Goal: Information Seeking & Learning: Learn about a topic

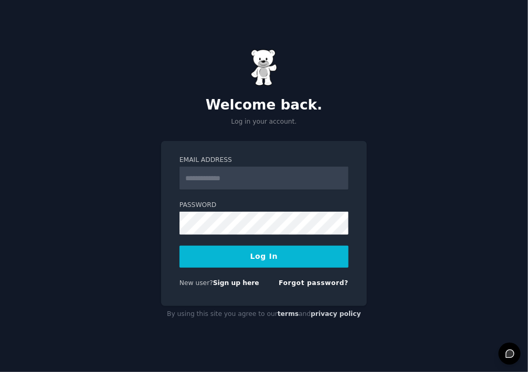
type input "**********"
click at [273, 259] on button "Log In" at bounding box center [263, 257] width 169 height 22
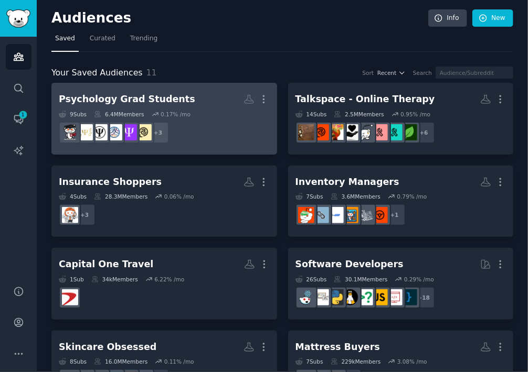
click at [133, 86] on link "Psychology Grad Students More 9 Sub s 6.4M Members 0.17 % /mo r/AcademicPsychol…" at bounding box center [164, 119] width 226 height 72
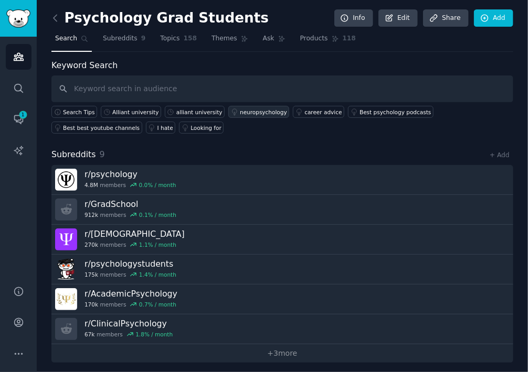
click at [250, 111] on div "neuropsychology" at bounding box center [263, 112] width 47 height 7
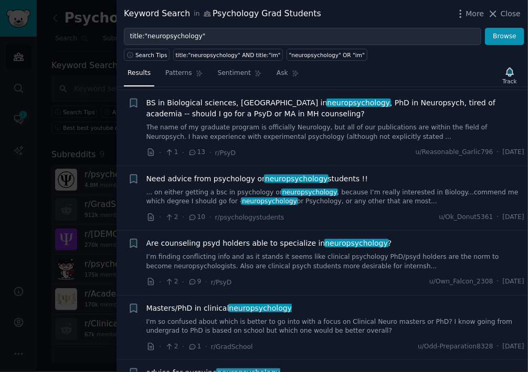
scroll to position [105, 0]
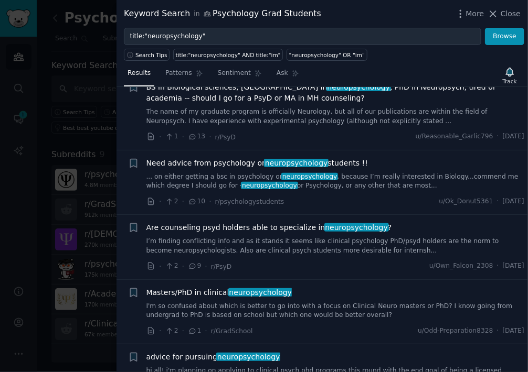
click at [279, 163] on span "neuropsychology" at bounding box center [296, 163] width 65 height 8
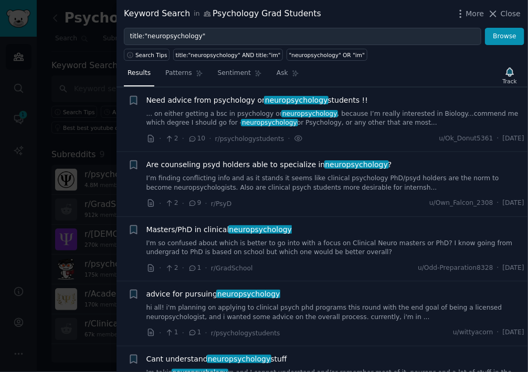
click at [283, 99] on span "neuropsychology" at bounding box center [296, 100] width 65 height 8
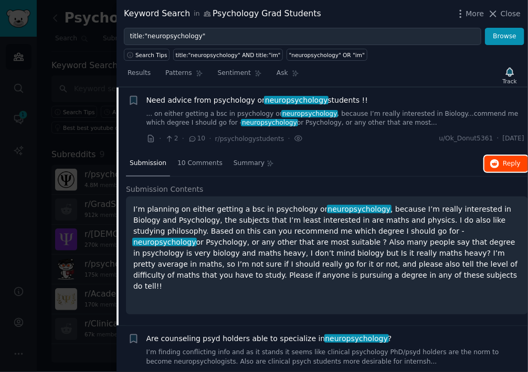
click at [496, 165] on icon "button" at bounding box center [494, 163] width 9 height 9
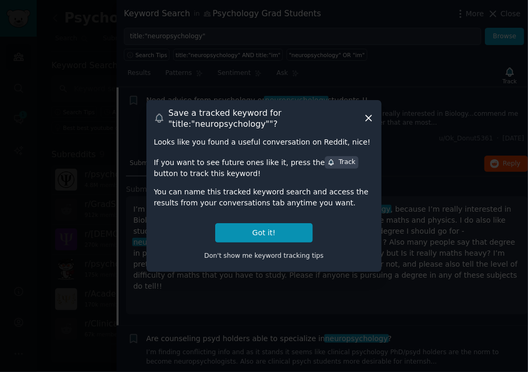
click at [371, 115] on icon at bounding box center [368, 118] width 11 height 11
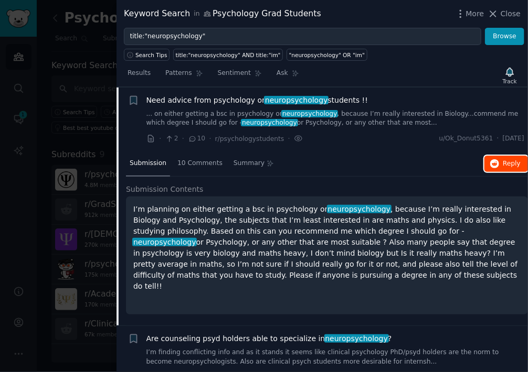
click at [501, 166] on button "Reply on Reddit" at bounding box center [506, 164] width 44 height 17
drag, startPoint x: 498, startPoint y: 17, endPoint x: 440, endPoint y: 46, distance: 65.2
click at [496, 17] on icon at bounding box center [493, 14] width 6 height 6
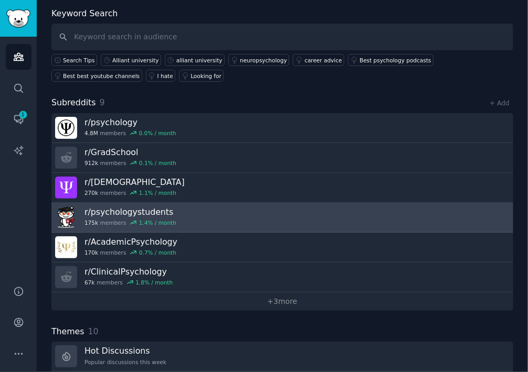
scroll to position [52, 0]
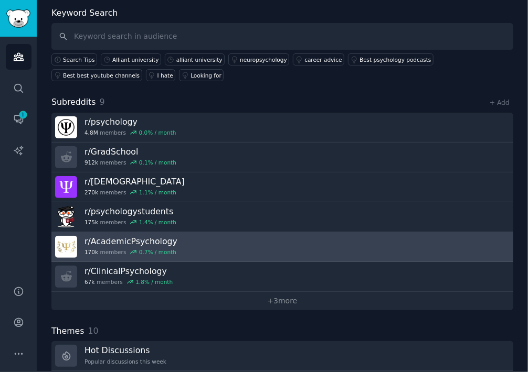
click at [119, 238] on h3 "r/ AcademicPsychology" at bounding box center [130, 241] width 93 height 11
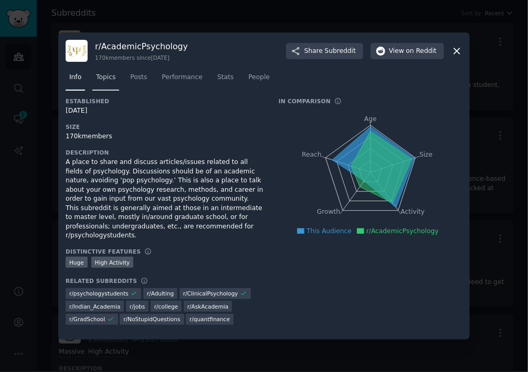
click at [113, 82] on span "Topics" at bounding box center [105, 77] width 19 height 9
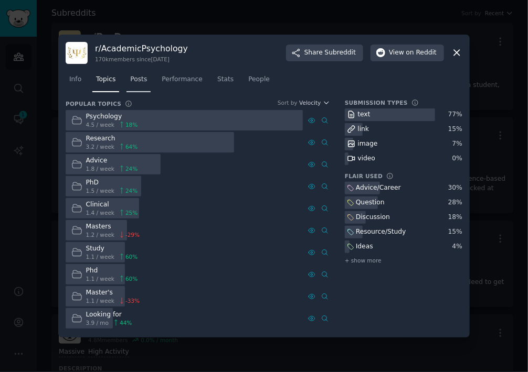
click at [135, 81] on span "Posts" at bounding box center [138, 79] width 17 height 9
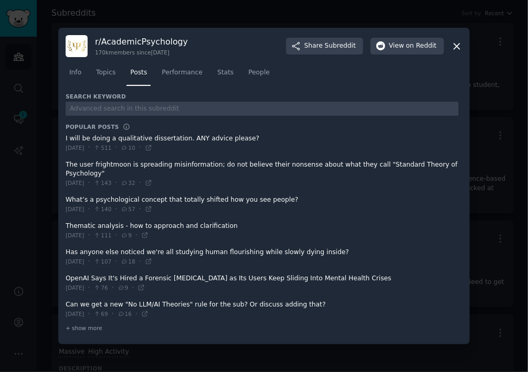
click at [199, 169] on span at bounding box center [262, 174] width 393 height 35
click at [455, 49] on icon at bounding box center [457, 47] width 6 height 6
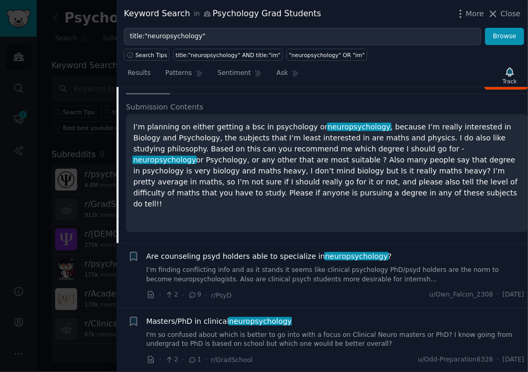
scroll to position [315, 0]
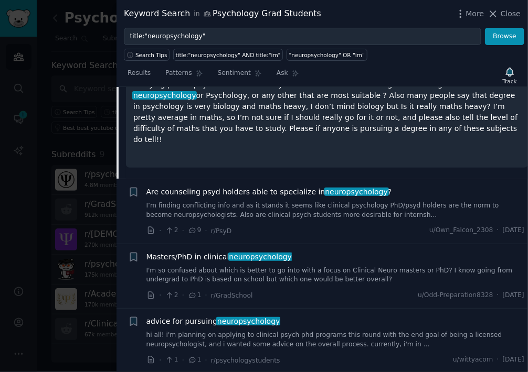
click at [302, 187] on span "Are counseling psyd holders able to specialize in neuropsychology ?" at bounding box center [268, 192] width 245 height 11
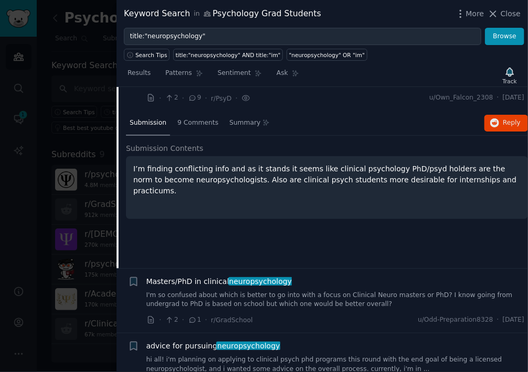
scroll to position [232, 0]
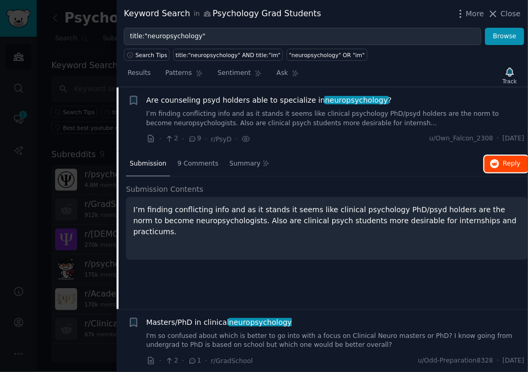
click at [497, 166] on icon "button" at bounding box center [494, 163] width 9 height 9
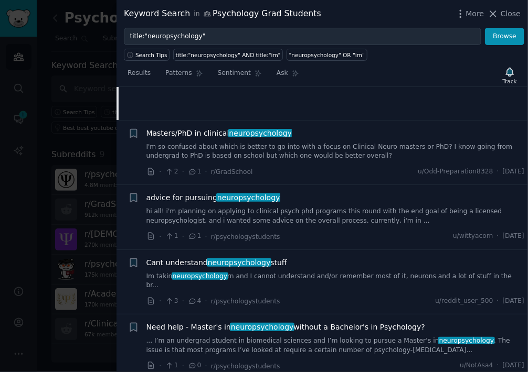
scroll to position [442, 0]
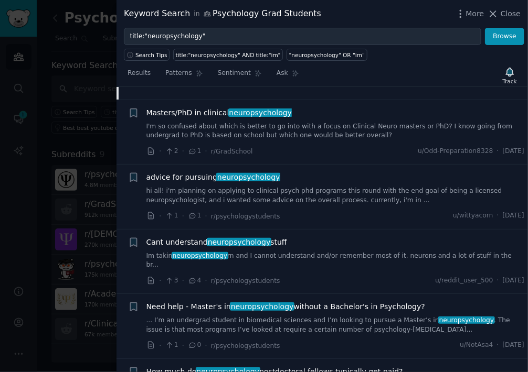
click at [339, 133] on link "I'm so confused about which is better to go into with a focus on Clinical Neuro…" at bounding box center [335, 131] width 378 height 18
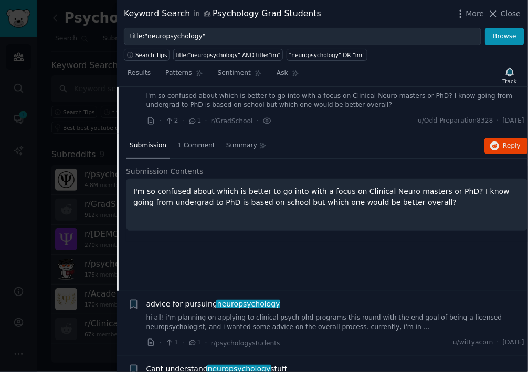
scroll to position [297, 0]
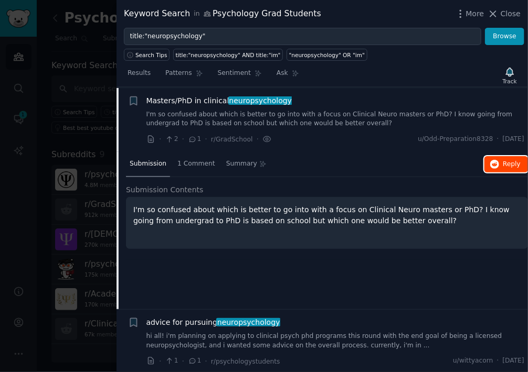
click at [497, 164] on icon "button" at bounding box center [494, 164] width 9 height 9
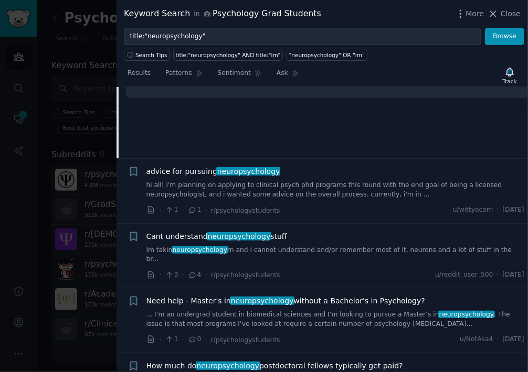
scroll to position [454, 0]
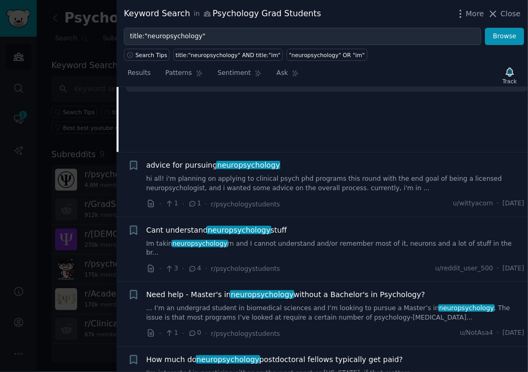
click at [299, 187] on link "hi all! i'm planning on applying to clinical psych phd programs this round with…" at bounding box center [335, 184] width 378 height 18
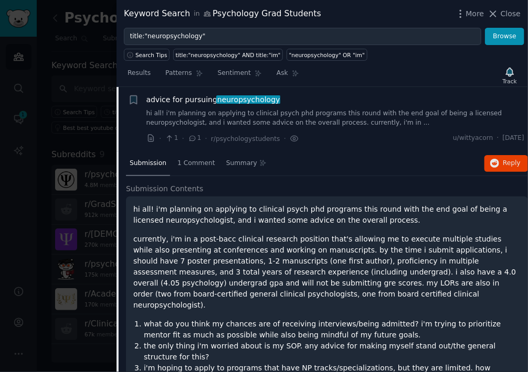
scroll to position [362, 0]
click at [510, 166] on span "Reply on Reddit" at bounding box center [511, 163] width 18 height 9
